Goal: Information Seeking & Learning: Learn about a topic

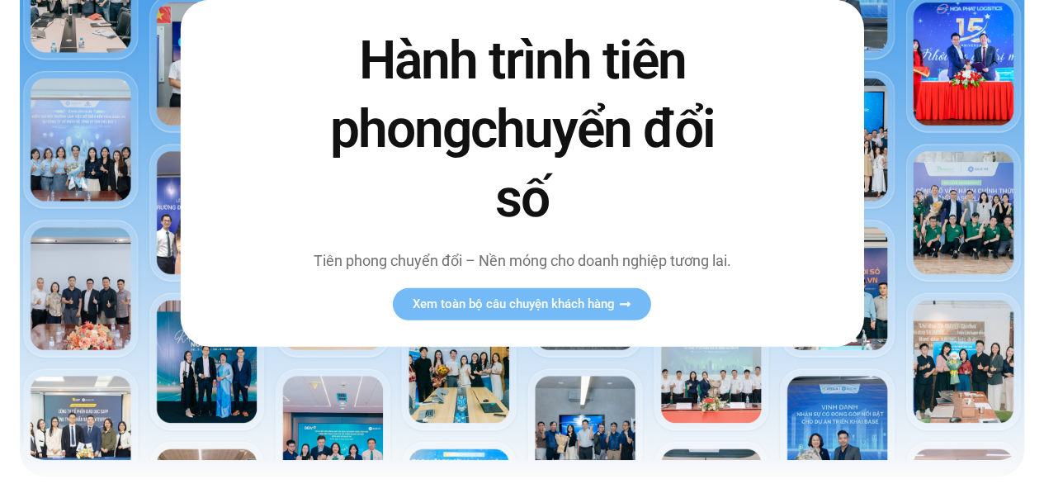
scroll to position [248, 0]
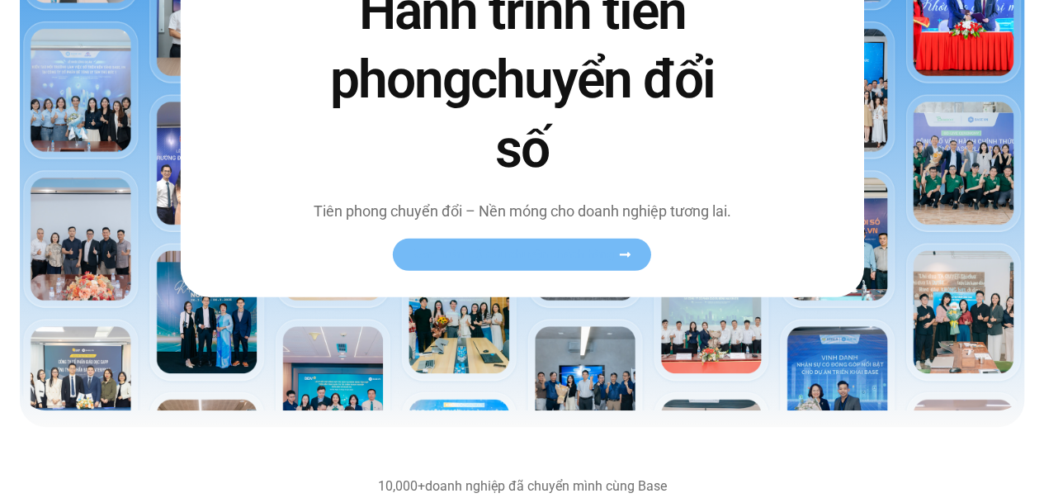
click at [597, 251] on span "Xem toàn bộ câu chuyện khách hàng" at bounding box center [514, 254] width 202 height 12
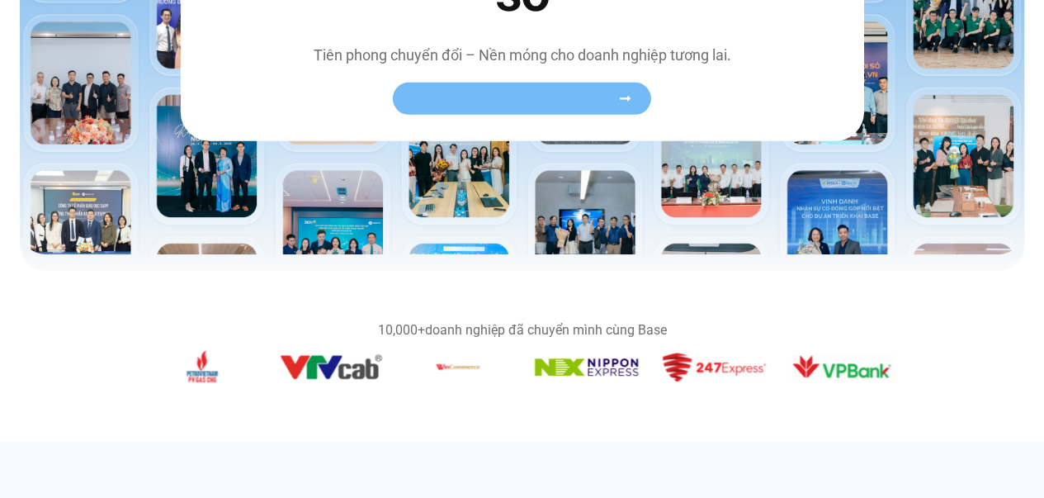
scroll to position [413, 0]
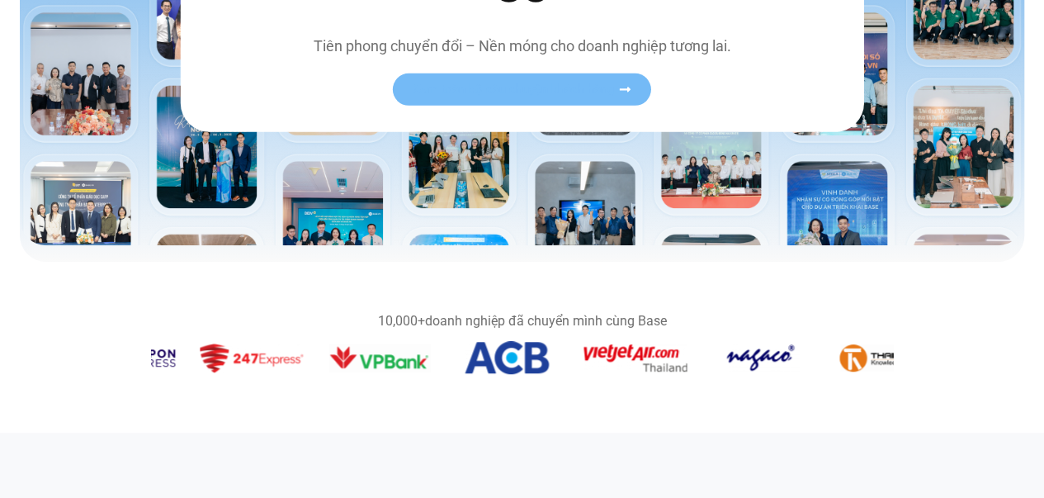
click at [251, 380] on div "Băng chuyền hình ảnh" at bounding box center [522, 360] width 743 height 39
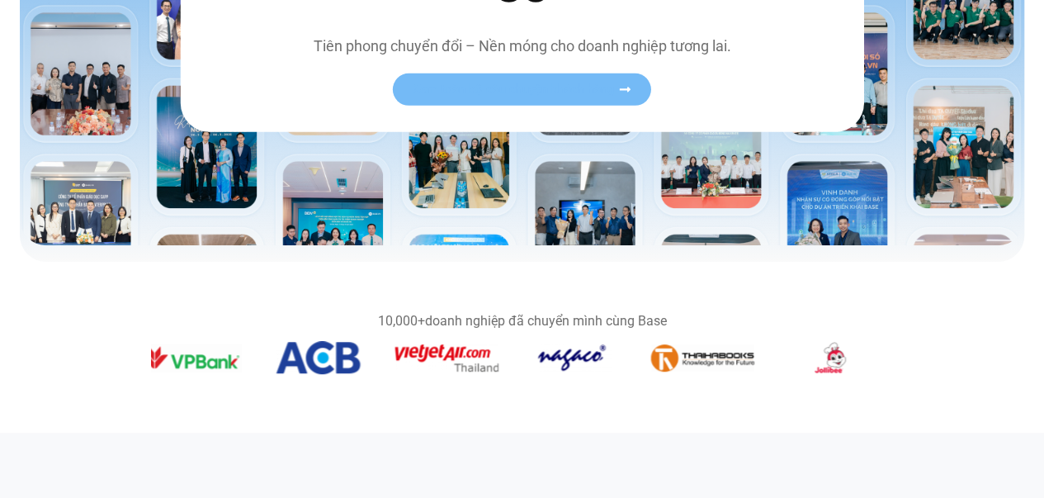
click at [253, 382] on section "10,000+ doanh nghiệp đã chuyển mình cùng Base" at bounding box center [522, 347] width 1044 height 105
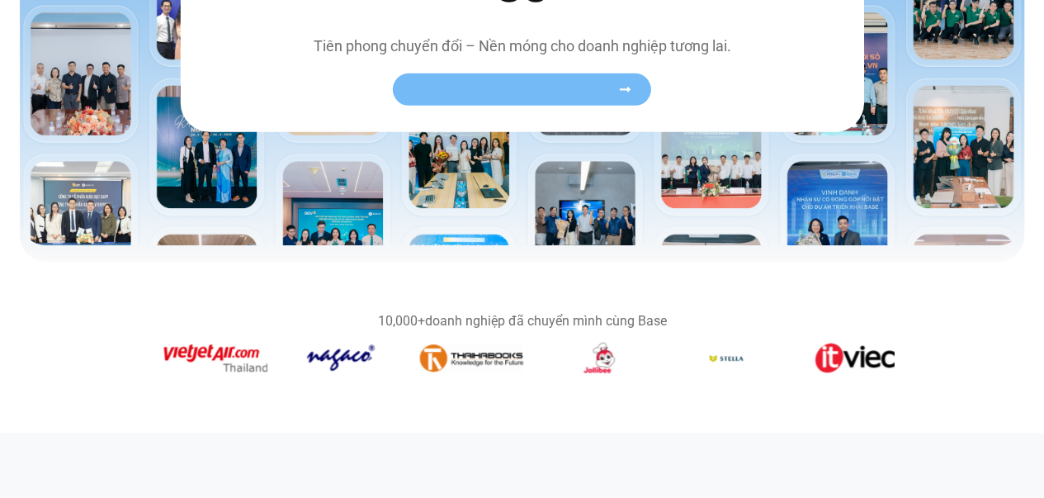
click at [461, 333] on div "10,000+ doanh nghiệp đã chuyển mình cùng Base" at bounding box center [522, 346] width 743 height 65
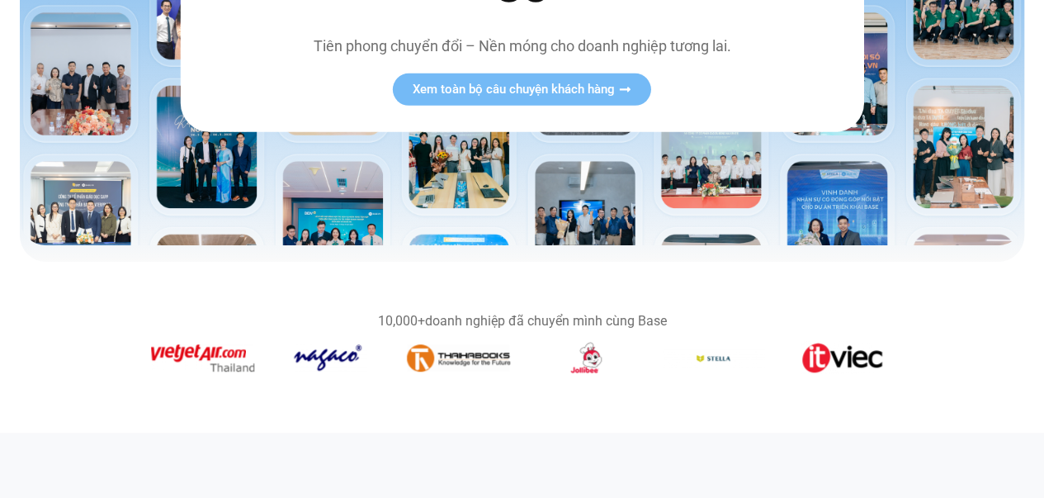
drag, startPoint x: 617, startPoint y: 338, endPoint x: 385, endPoint y: 356, distance: 233.4
click at [385, 356] on div "10,000+ doanh nghiệp đã chuyển mình cùng Base" at bounding box center [522, 346] width 743 height 65
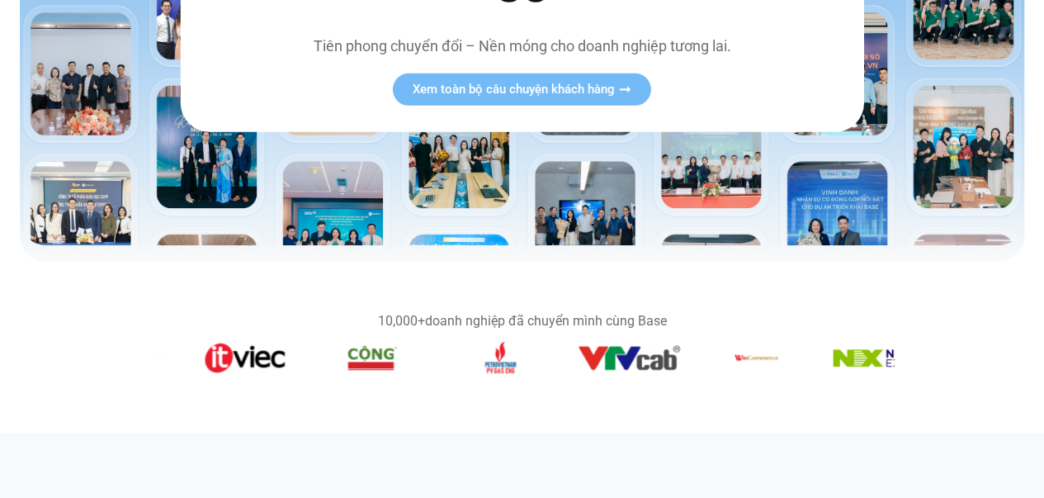
click at [449, 369] on figure "7 / 14" at bounding box center [500, 360] width 103 height 39
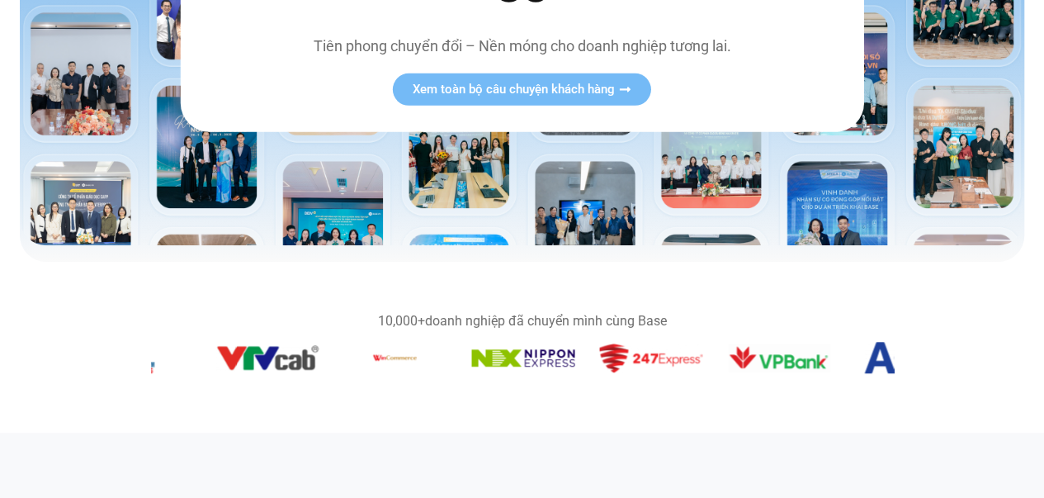
click at [402, 366] on img "9 / 14" at bounding box center [395, 357] width 58 height 33
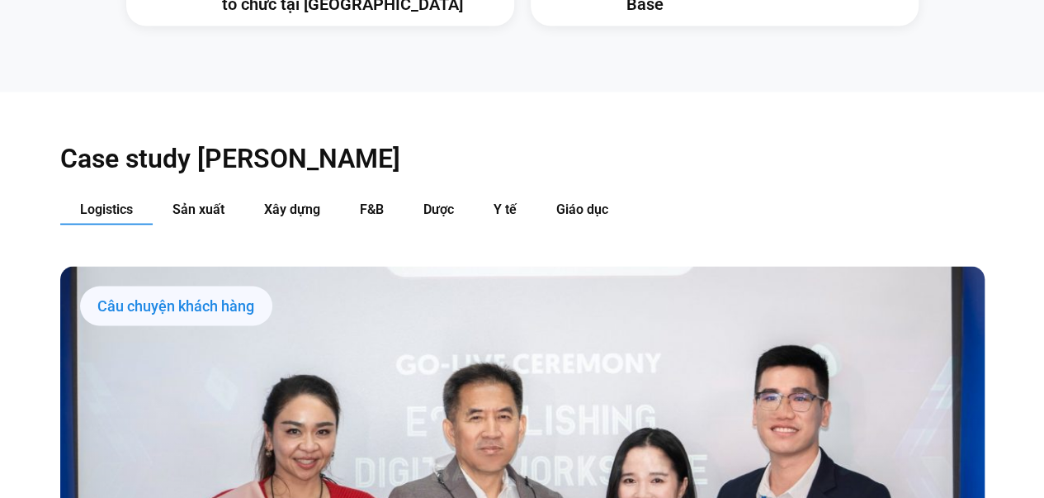
scroll to position [1650, 0]
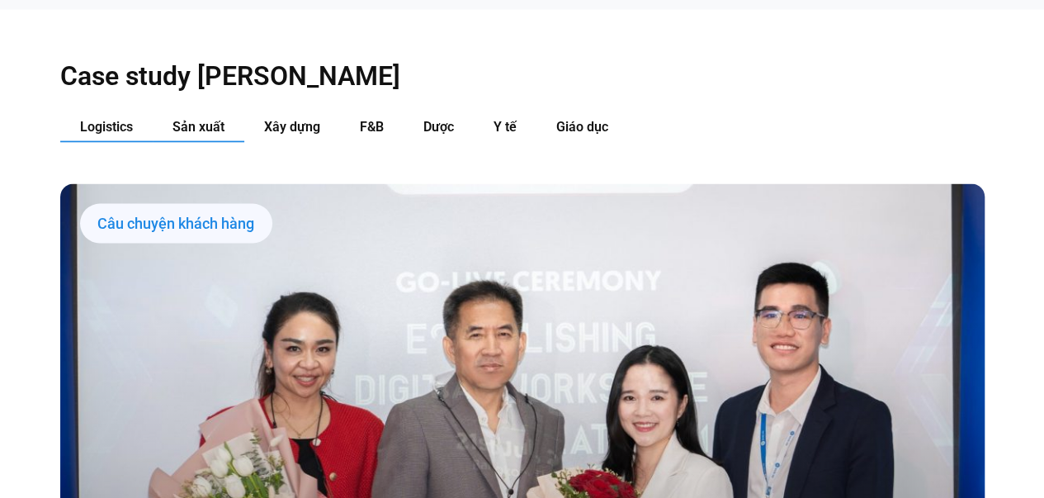
click at [210, 119] on span "Sản xuất" at bounding box center [198, 127] width 52 height 16
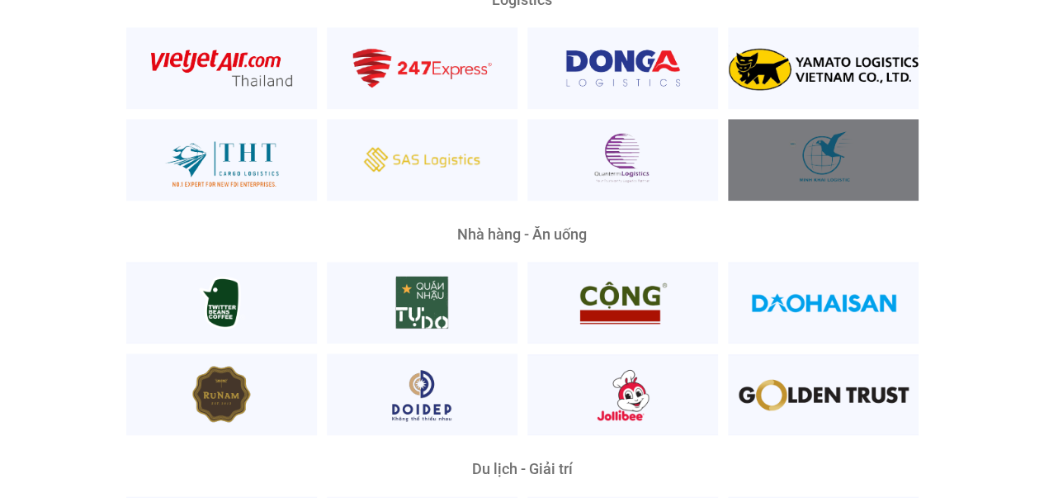
scroll to position [4226, 0]
